Goal: Navigation & Orientation: Find specific page/section

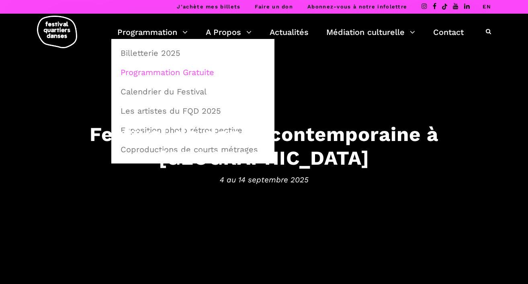
click at [151, 72] on link "Programmation Gratuite" at bounding box center [193, 72] width 154 height 18
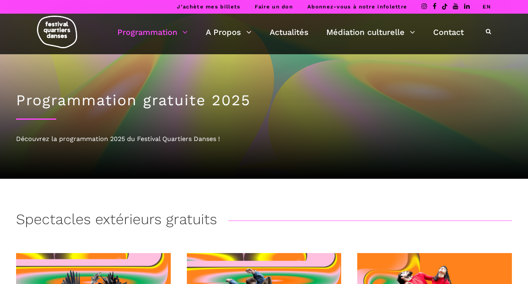
click at [485, 6] on link "EN" at bounding box center [486, 7] width 8 height 6
